Goal: Task Accomplishment & Management: Manage account settings

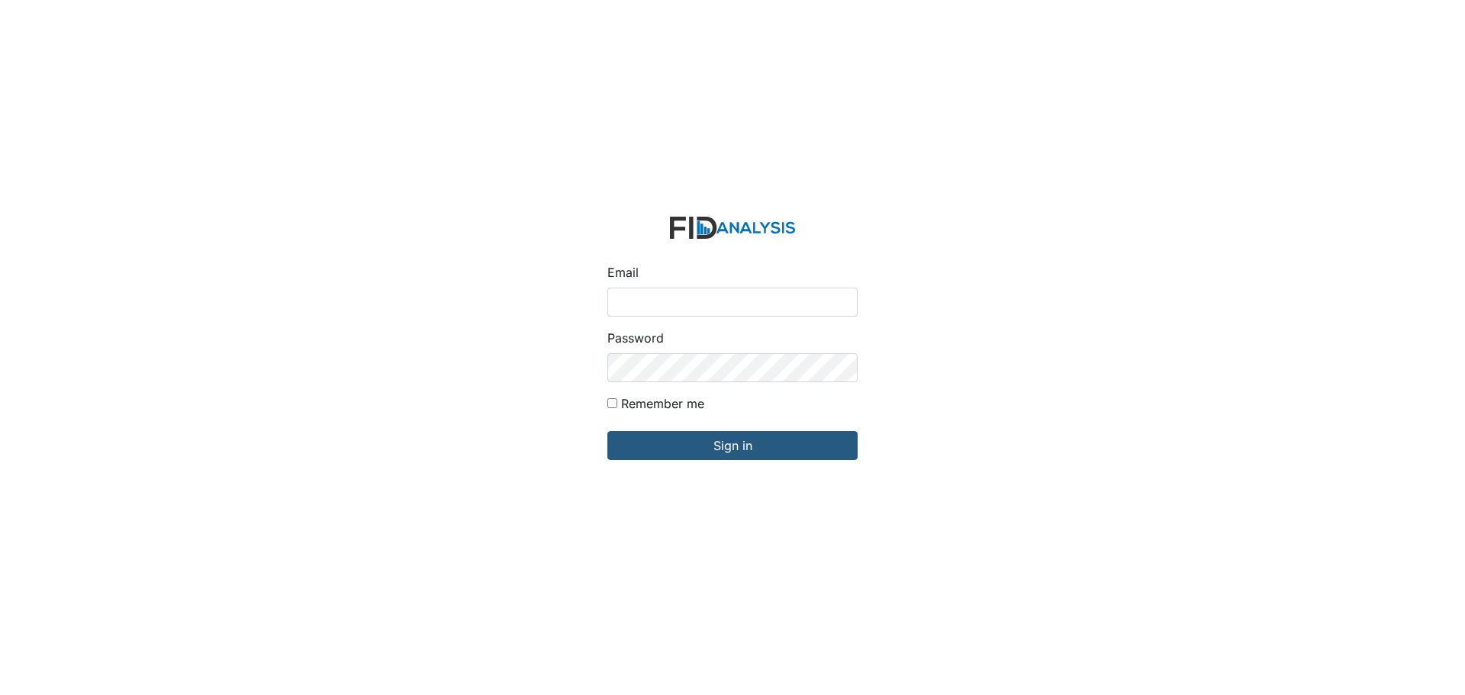
click at [634, 303] on input "Email" at bounding box center [733, 302] width 250 height 29
type input "[EMAIL_ADDRESS][DOMAIN_NAME]"
click at [608, 431] on input "Sign in" at bounding box center [733, 445] width 250 height 29
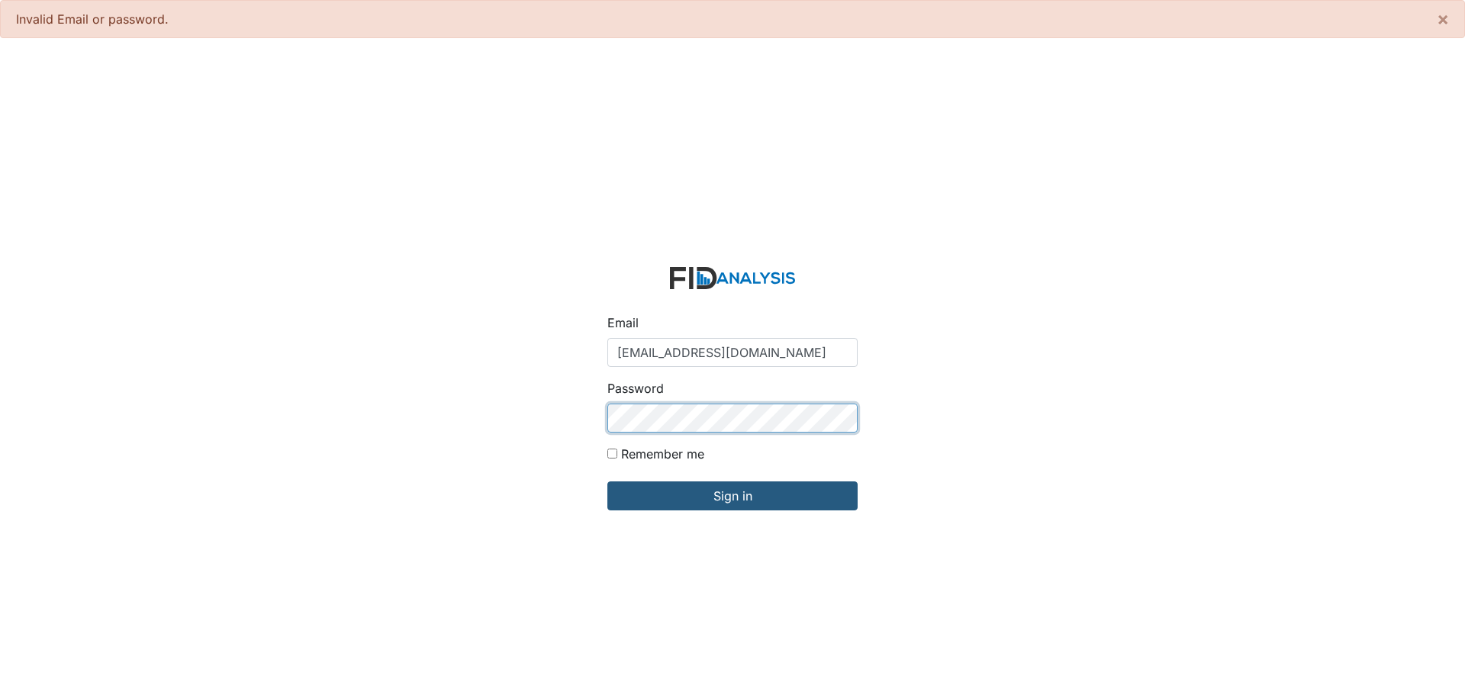
click at [608, 482] on input "Sign in" at bounding box center [733, 496] width 250 height 29
